Goal: Information Seeking & Learning: Learn about a topic

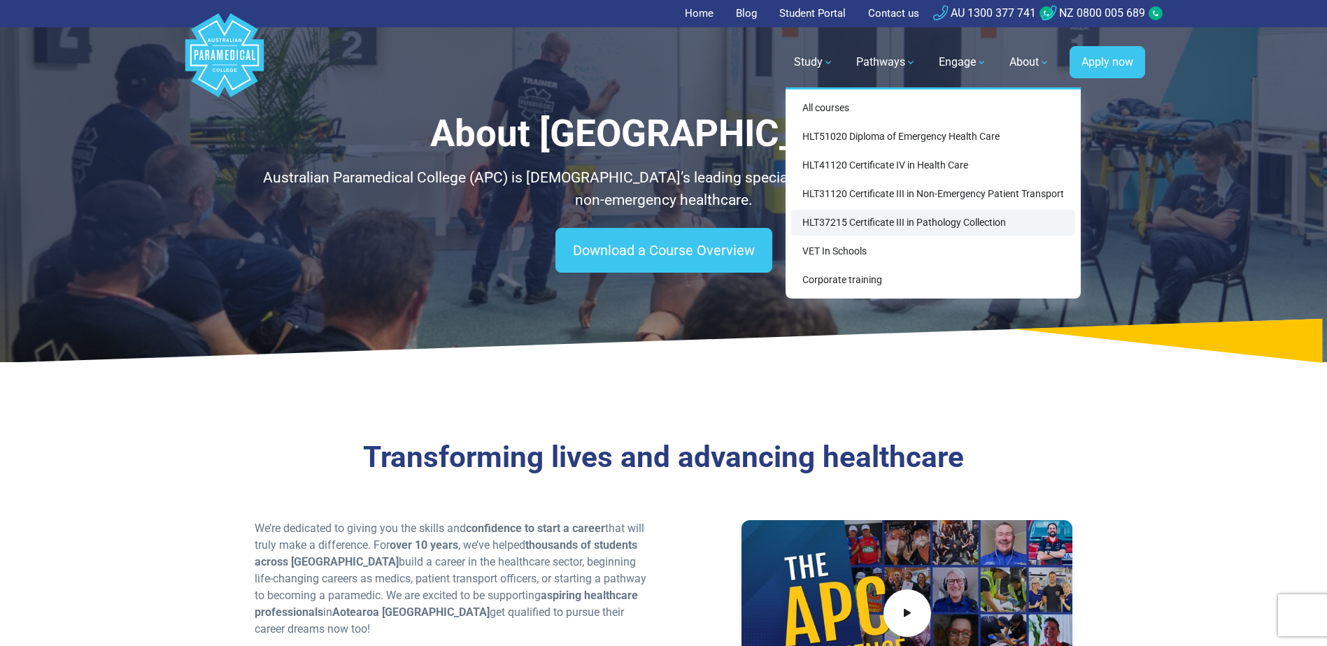
click at [921, 225] on link "HLT37215 Certificate III in Pathology Collection" at bounding box center [933, 223] width 284 height 26
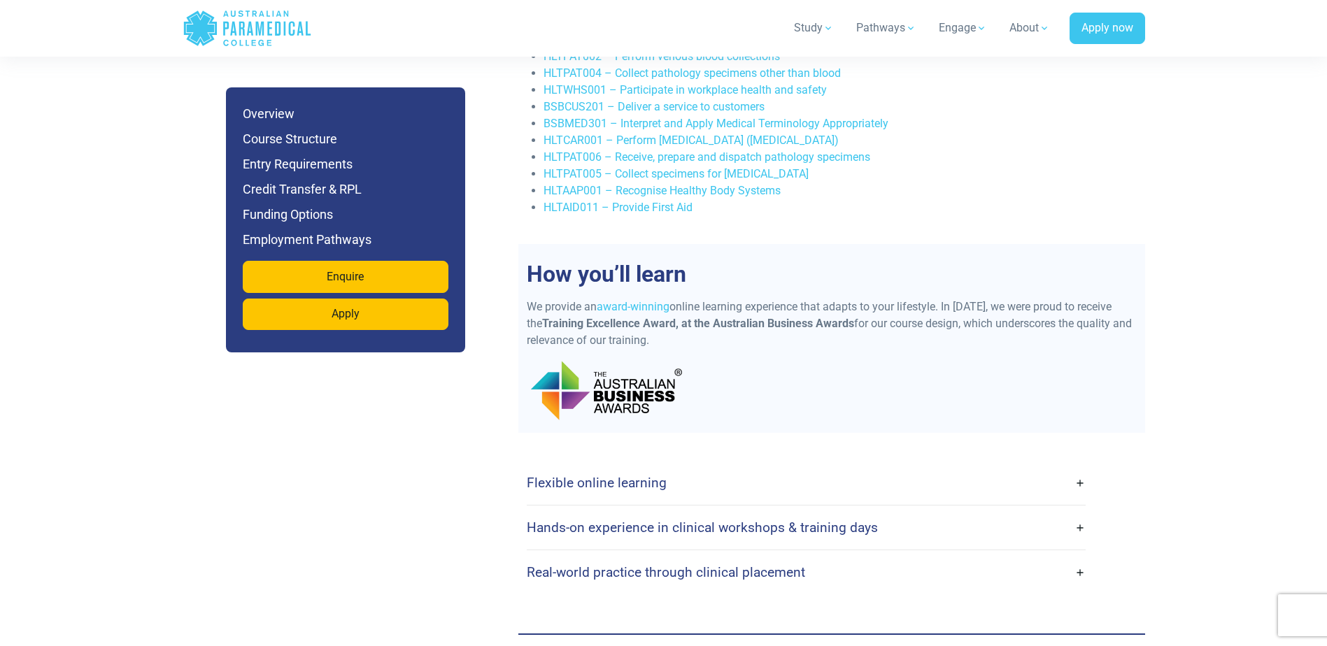
scroll to position [2867, 0]
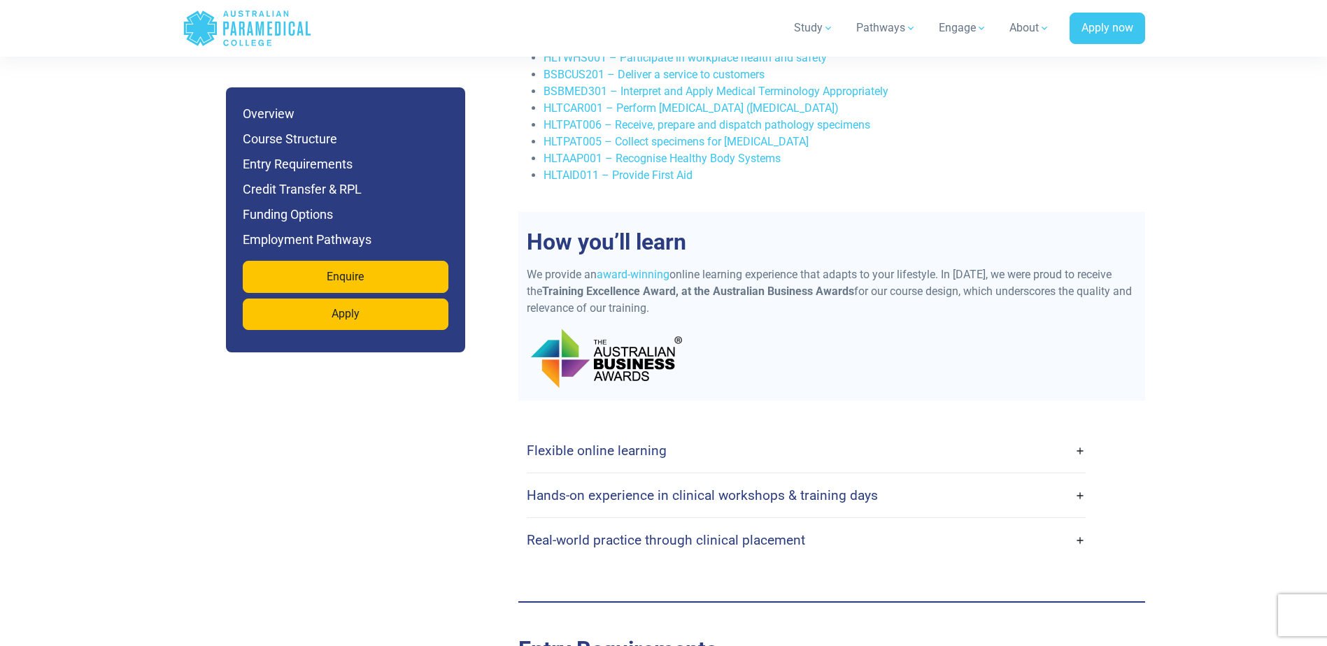
click at [1077, 524] on link "Real-world practice through clinical placement" at bounding box center [806, 540] width 559 height 33
click at [1074, 524] on link "Real-world practice through clinical placement" at bounding box center [806, 540] width 559 height 33
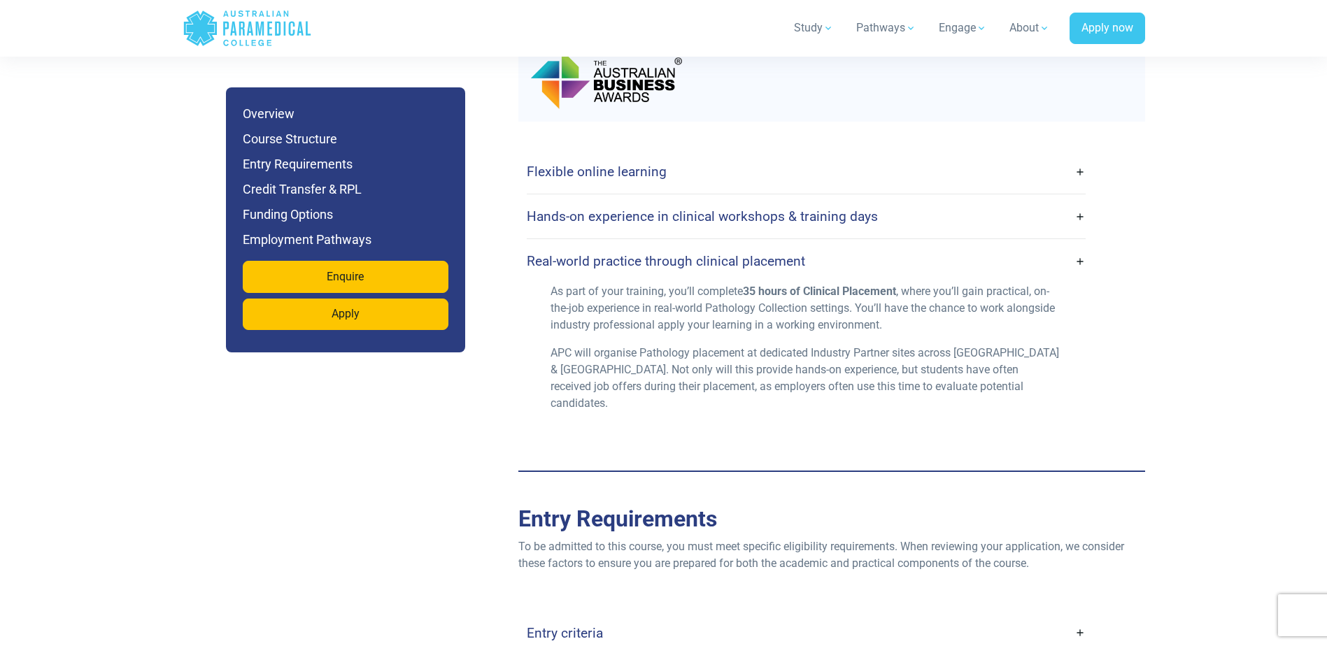
scroll to position [3147, 0]
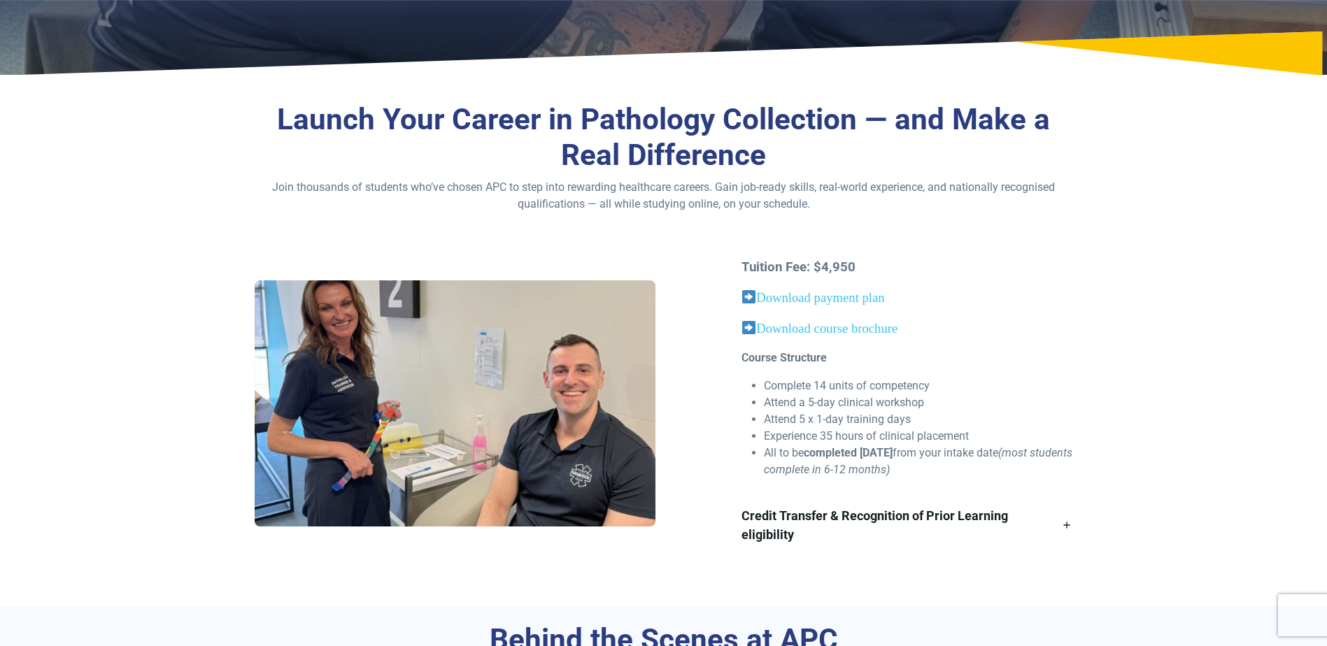
scroll to position [210, 0]
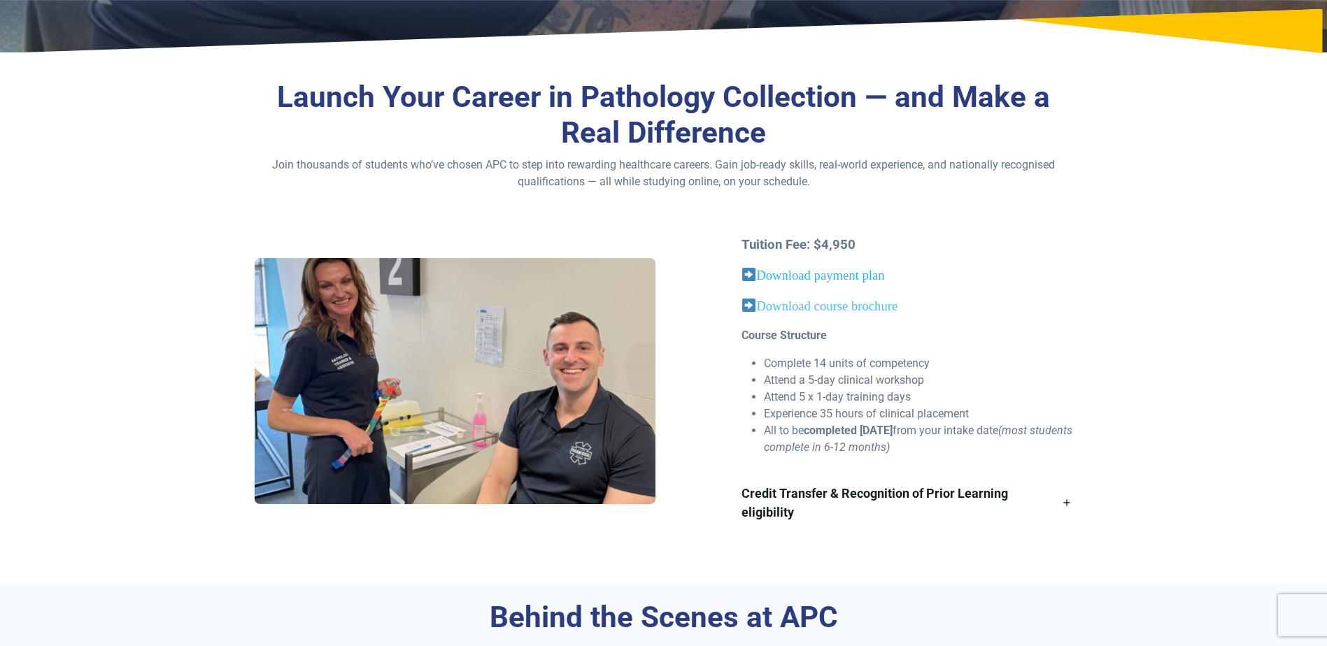
click at [878, 276] on link "Download payment plan" at bounding box center [820, 275] width 128 height 15
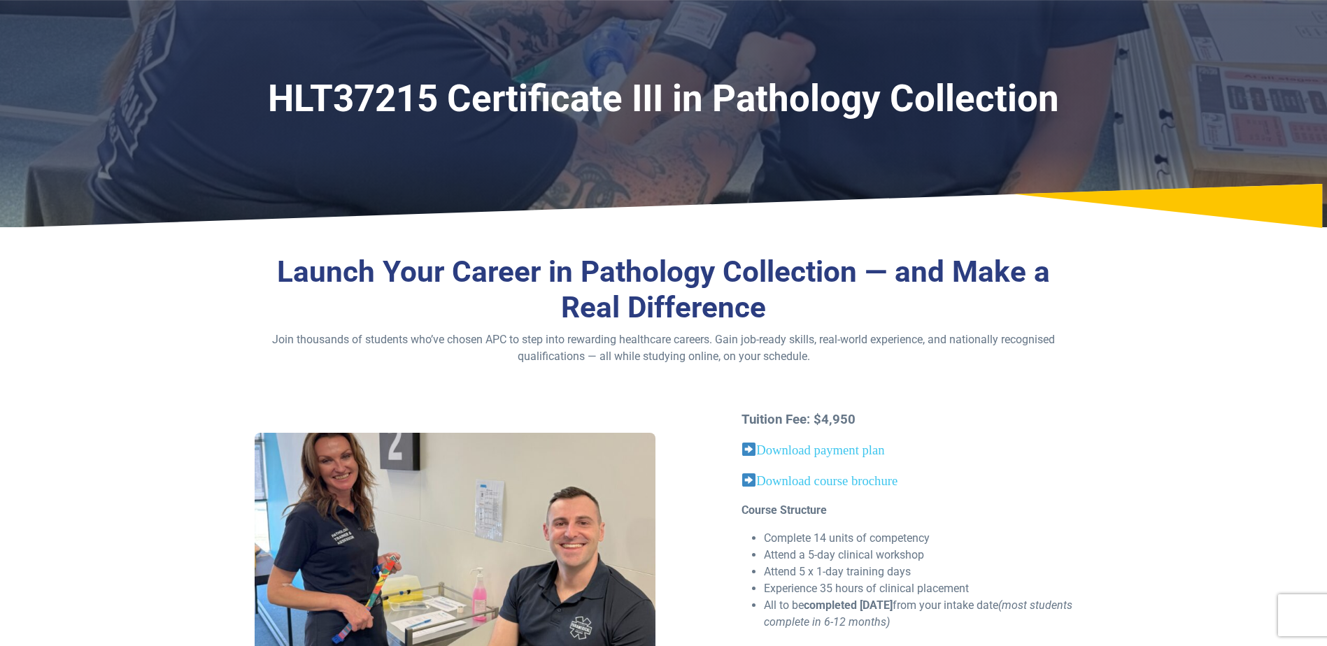
scroll to position [0, 0]
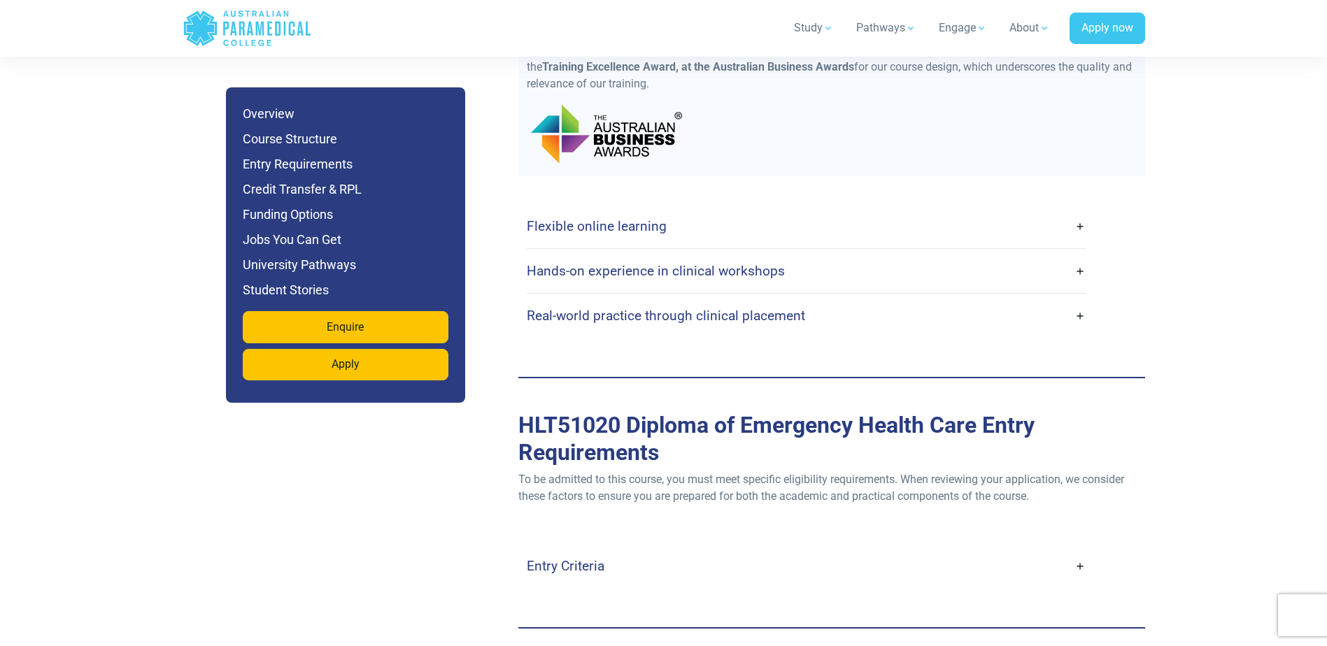
scroll to position [3287, 0]
